Goal: Communication & Community: Participate in discussion

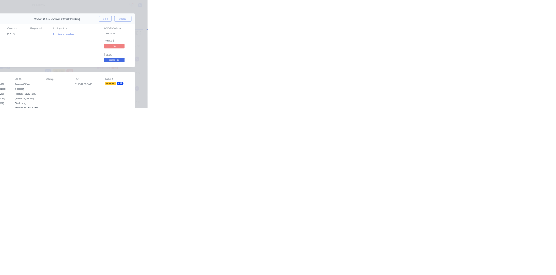
click at [465, 48] on button "Close" at bounding box center [449, 48] width 32 height 14
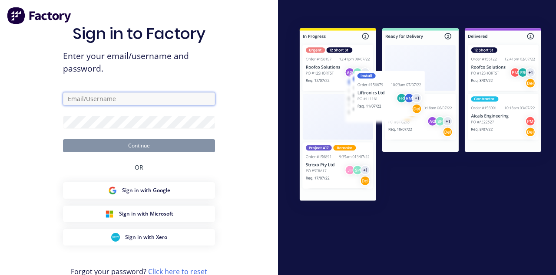
click at [81, 106] on input "text" at bounding box center [139, 99] width 152 height 13
type input "allstarcts@gmail.com"
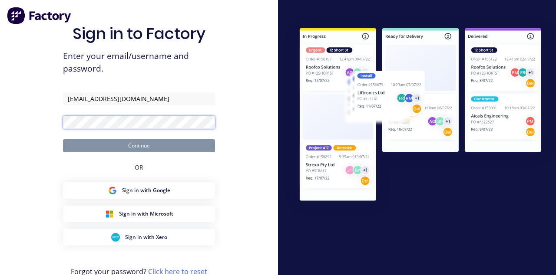
click at [63, 139] on button "Continue" at bounding box center [139, 145] width 152 height 13
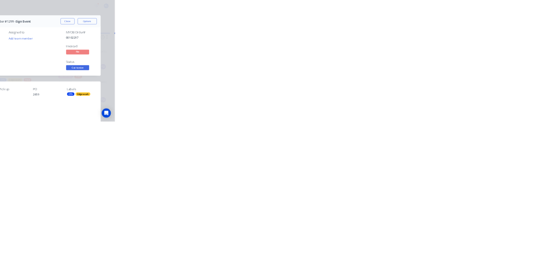
click at [115, 66] on button "Collaborate" at bounding box center [74, 76] width 83 height 22
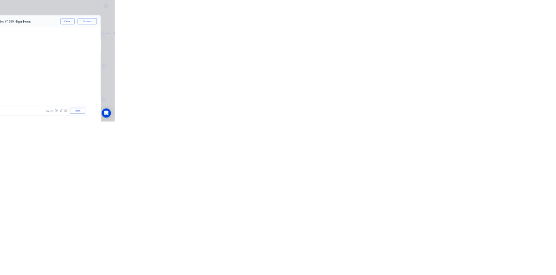
click at [391, 256] on div at bounding box center [279, 251] width 223 height 9
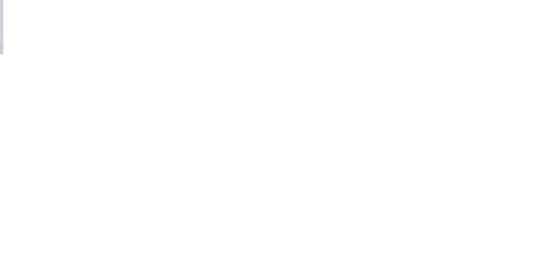
click at [391, 256] on div "@k" at bounding box center [279, 251] width 223 height 9
click at [489, 258] on button "Send" at bounding box center [471, 251] width 34 height 13
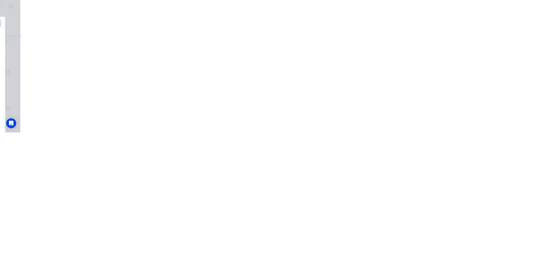
click at [465, 48] on button "Close" at bounding box center [449, 48] width 32 height 14
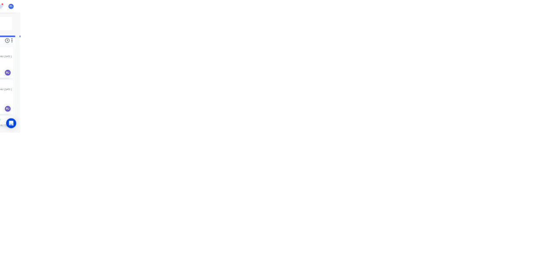
scroll to position [2, 0]
